Goal: Information Seeking & Learning: Check status

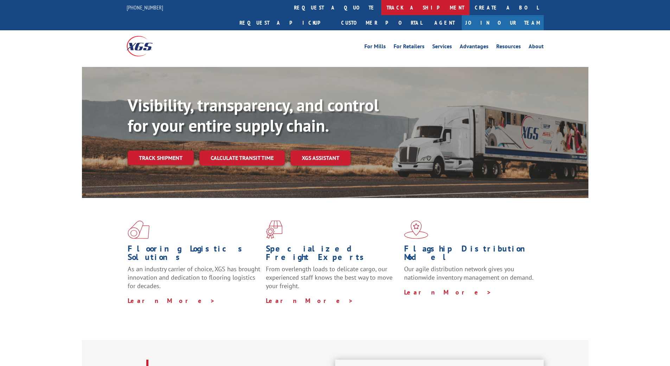
click at [381, 7] on link "track a shipment" at bounding box center [425, 7] width 88 height 15
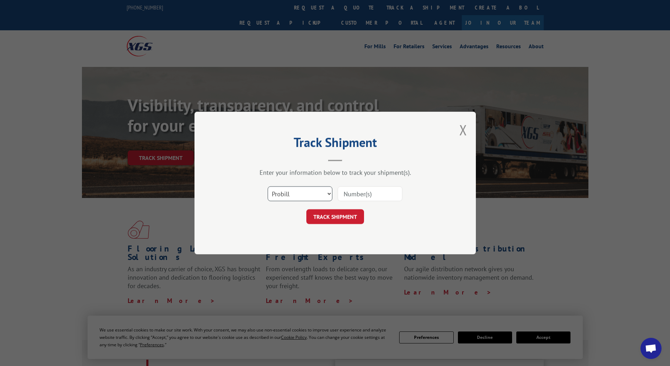
click at [330, 192] on select "Select category... Probill BOL PO" at bounding box center [300, 193] width 65 height 15
select select "bol"
click at [268, 186] on select "Select category... Probill BOL PO" at bounding box center [300, 193] width 65 height 15
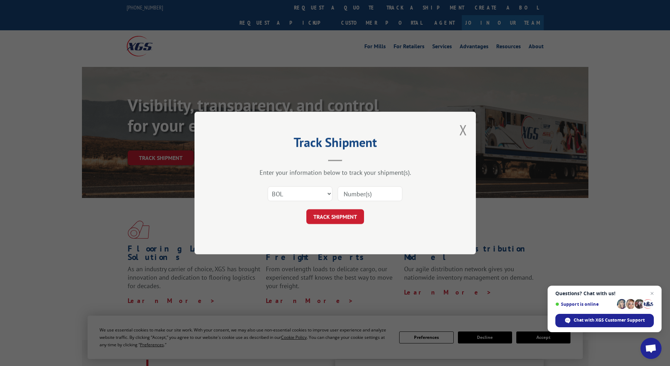
click at [354, 190] on input at bounding box center [370, 193] width 65 height 15
paste input "6100054421"
type input "6100054421"
click at [332, 217] on button "TRACK SHIPMENT" at bounding box center [335, 216] width 58 height 15
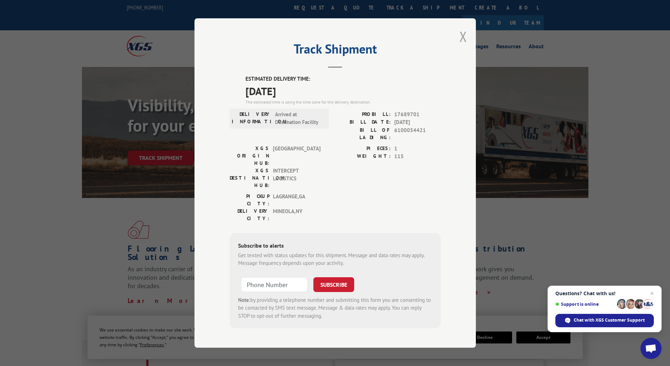
click at [460, 40] on button "Close modal" at bounding box center [463, 36] width 8 height 19
